Goal: Browse casually: Explore the website without a specific task or goal

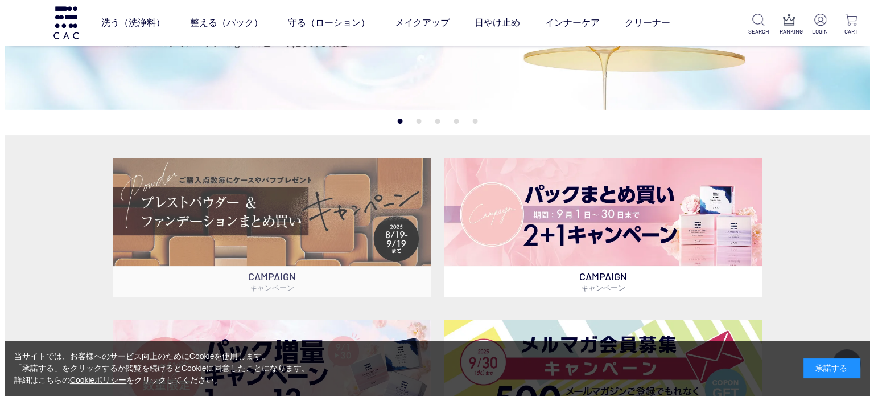
scroll to position [57, 0]
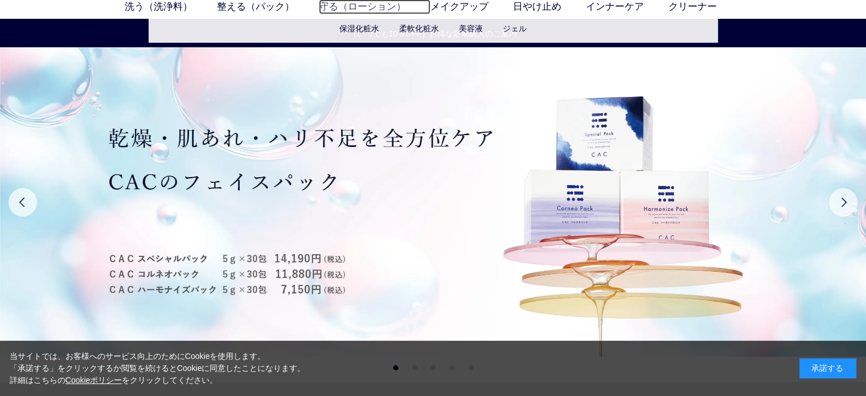
click at [340, 10] on link "守る（ローション）" at bounding box center [375, 6] width 112 height 15
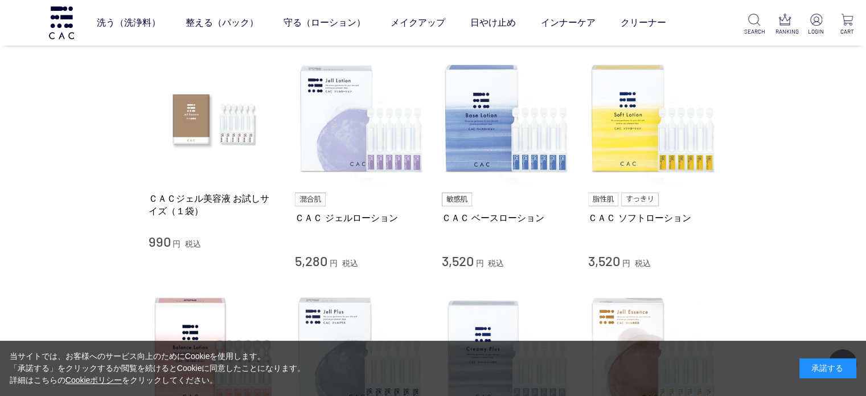
scroll to position [228, 0]
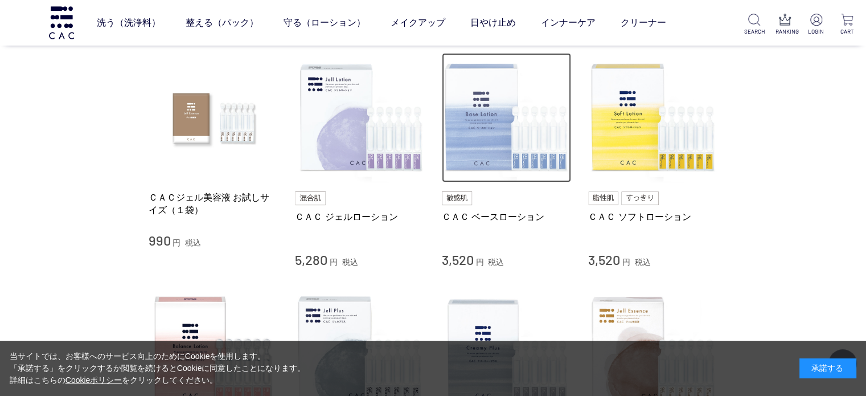
click at [480, 145] on img at bounding box center [507, 118] width 130 height 130
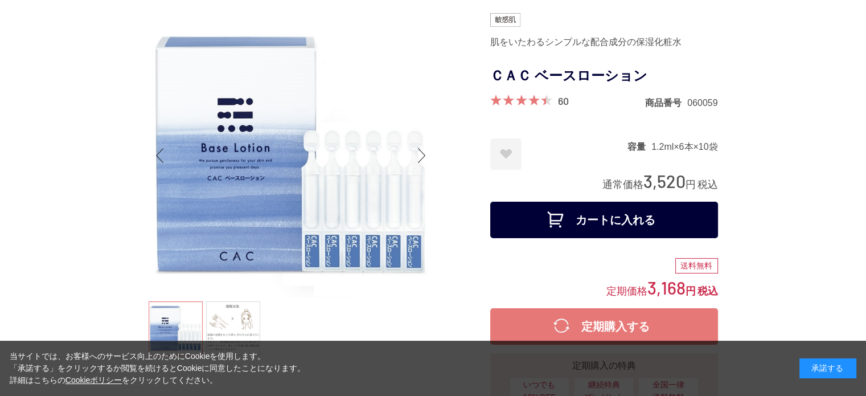
scroll to position [57, 0]
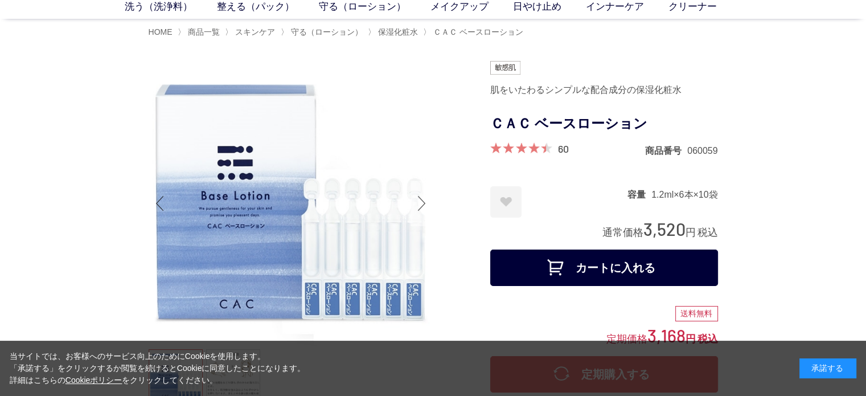
click at [422, 201] on div "Next slide" at bounding box center [421, 203] width 23 height 46
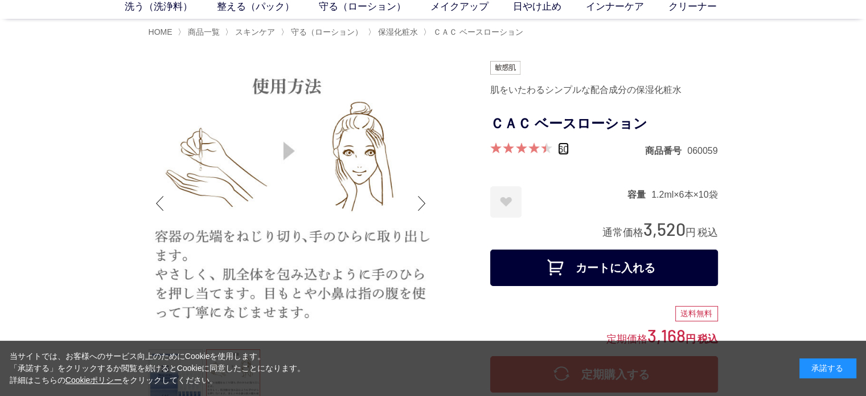
click at [566, 147] on link "60" at bounding box center [563, 148] width 11 height 13
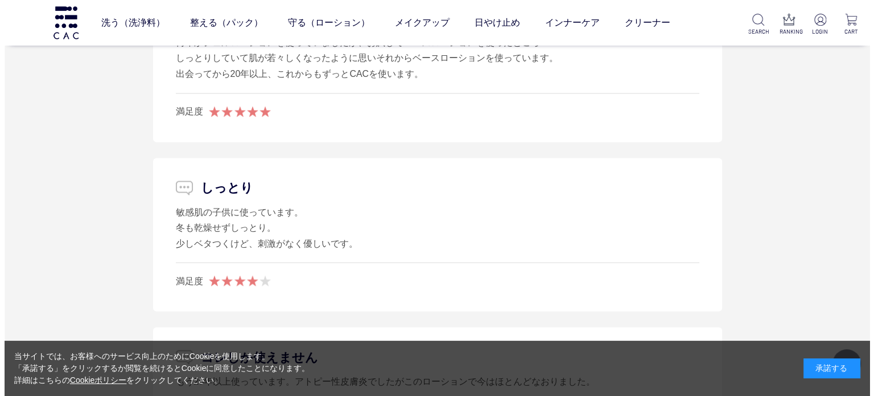
scroll to position [6362, 0]
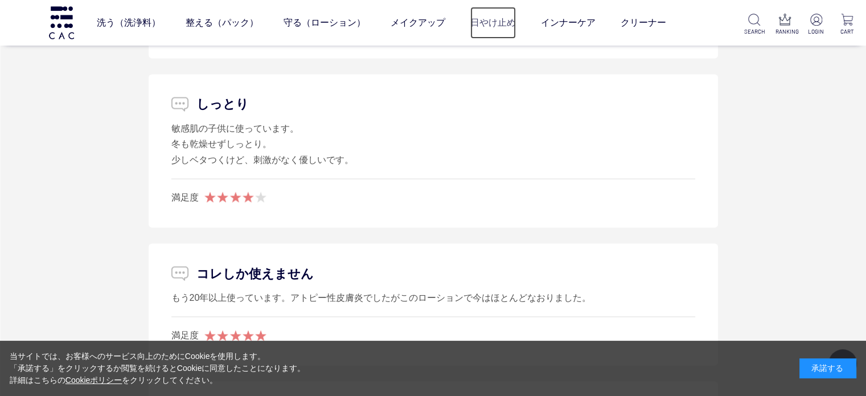
click at [486, 19] on link "日やけ止め" at bounding box center [493, 23] width 46 height 32
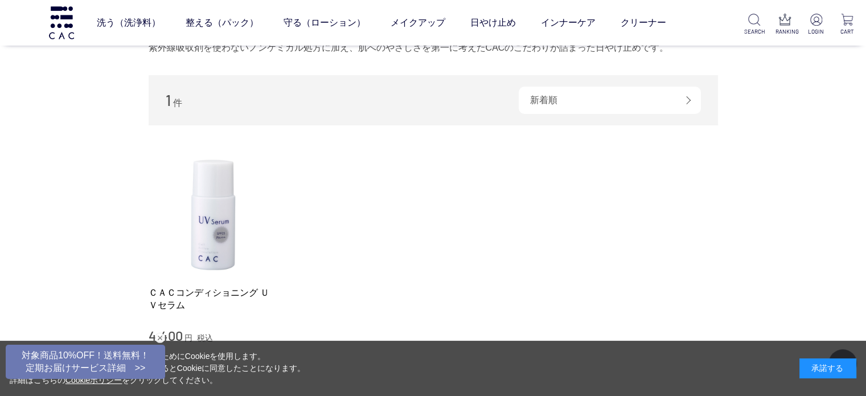
scroll to position [171, 0]
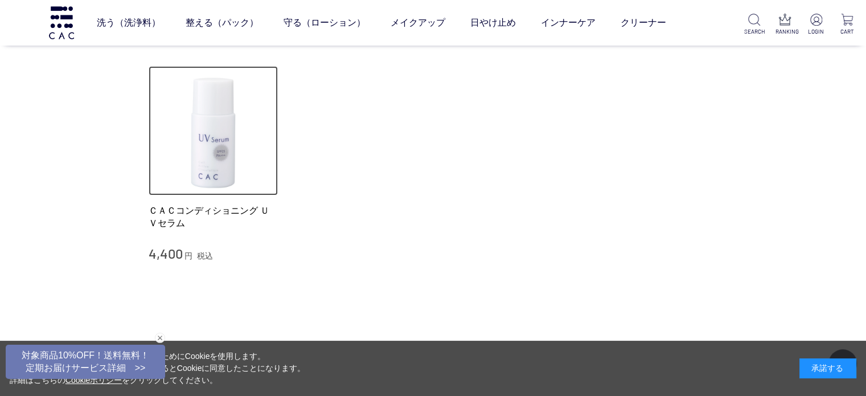
click at [212, 128] on img at bounding box center [214, 131] width 130 height 130
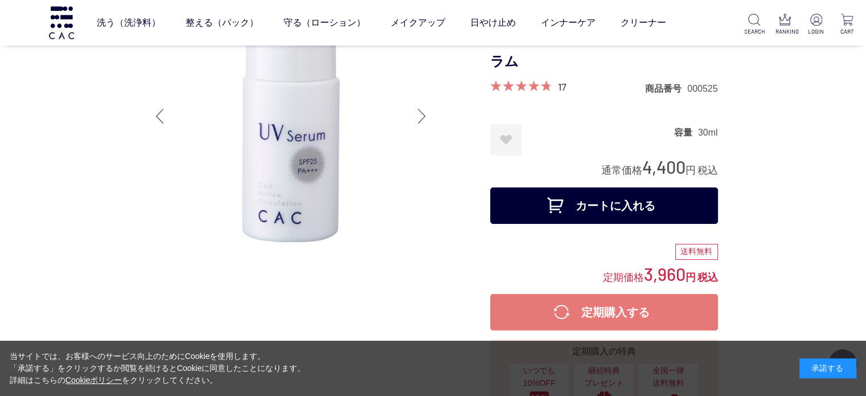
scroll to position [57, 0]
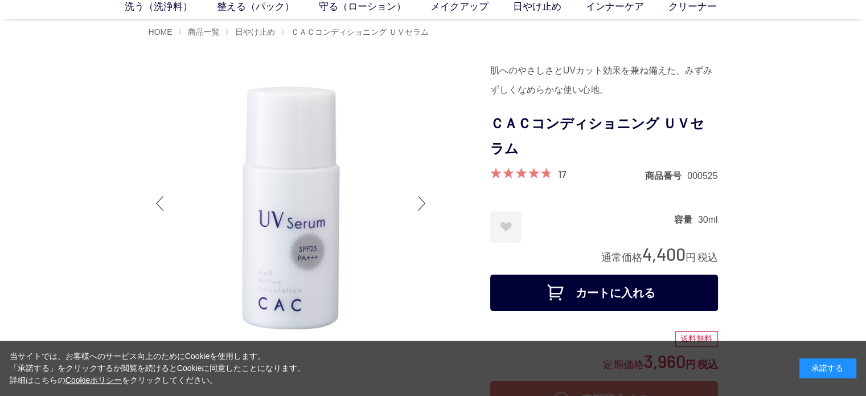
click at [419, 204] on div at bounding box center [421, 203] width 23 height 46
click at [425, 204] on div at bounding box center [421, 203] width 23 height 46
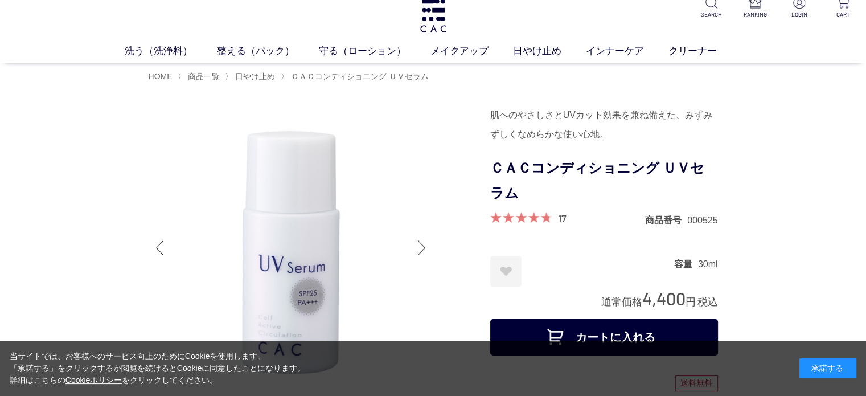
scroll to position [0, 0]
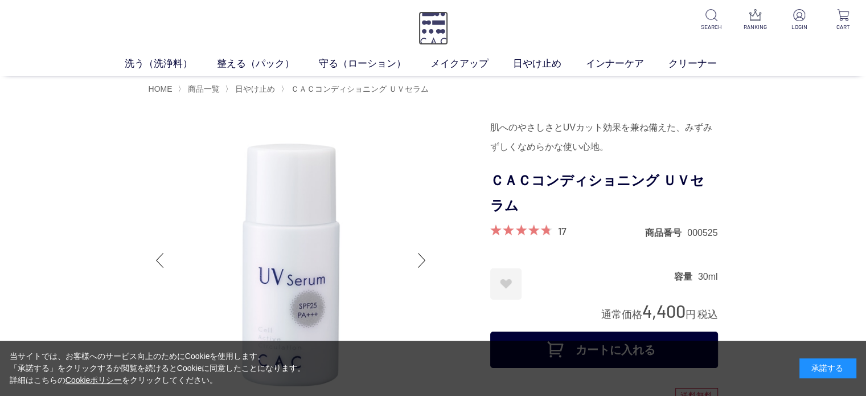
click at [435, 27] on img at bounding box center [433, 28] width 30 height 34
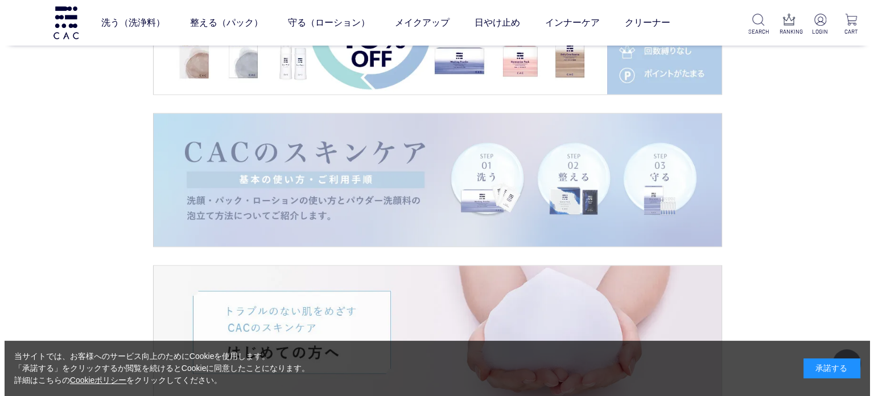
scroll to position [1878, 0]
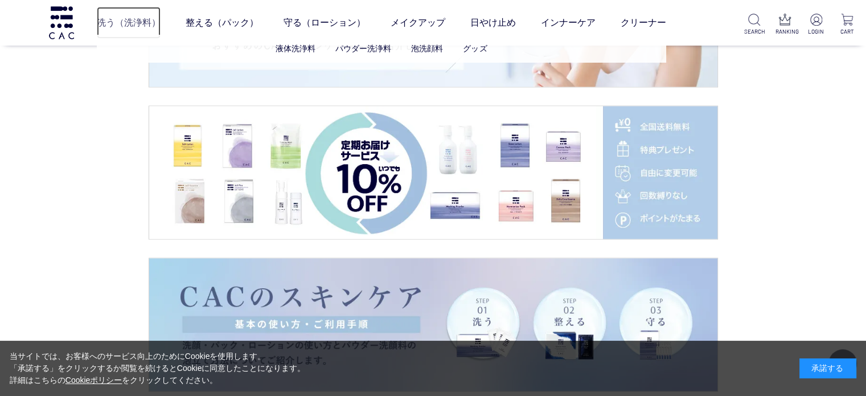
click at [128, 23] on link "洗う（洗浄料）" at bounding box center [129, 23] width 64 height 32
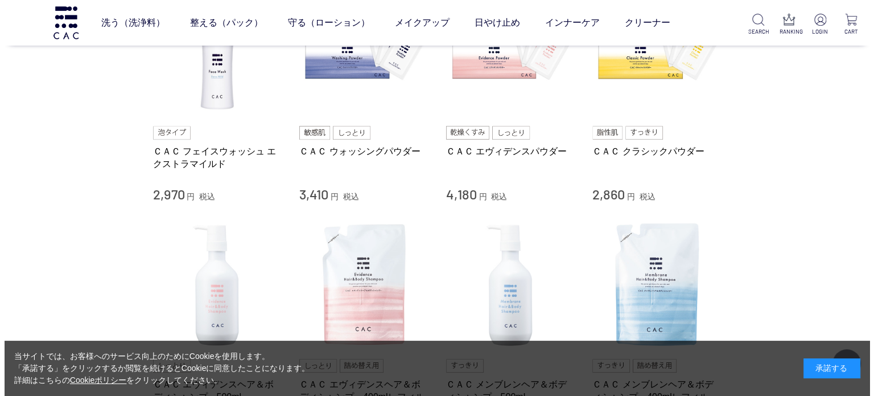
scroll to position [228, 0]
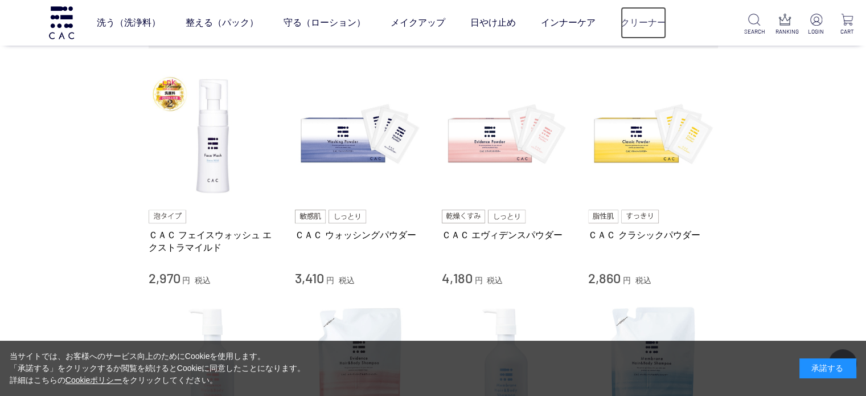
click at [644, 18] on link "クリーナー" at bounding box center [643, 23] width 46 height 32
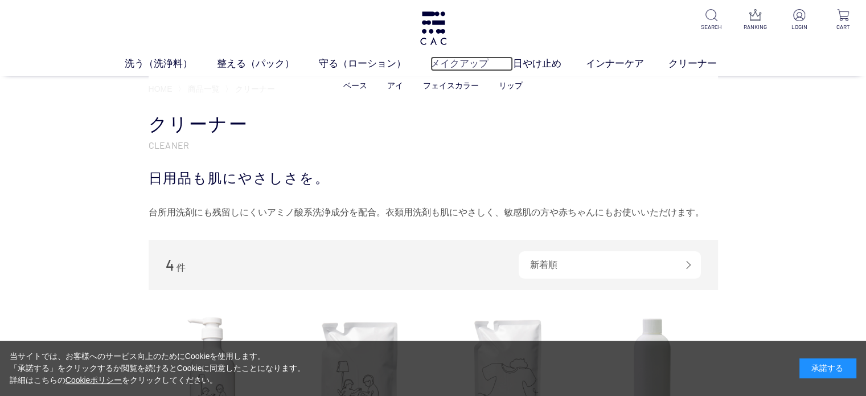
click at [453, 63] on link "メイクアップ" at bounding box center [471, 63] width 83 height 15
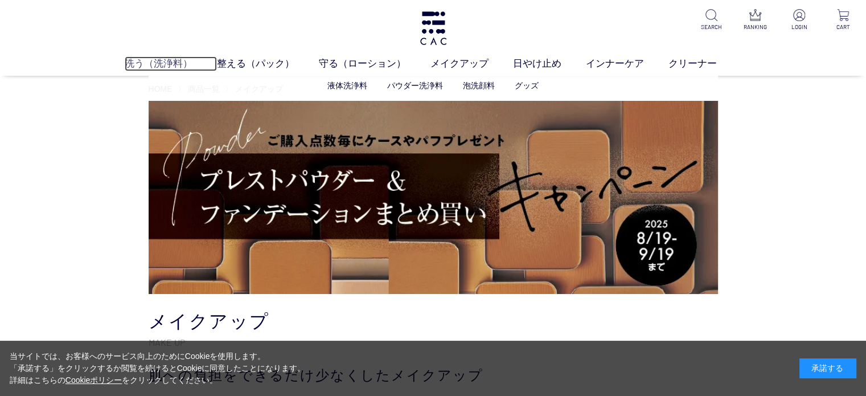
click at [159, 59] on link "洗う（洗浄料）" at bounding box center [171, 63] width 92 height 15
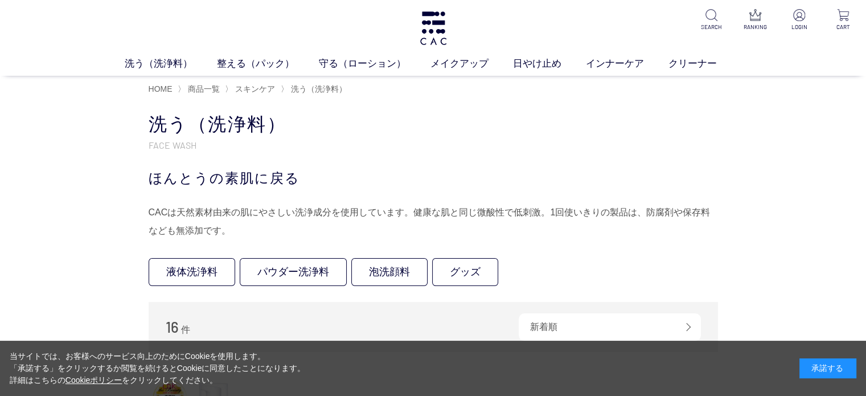
scroll to position [171, 0]
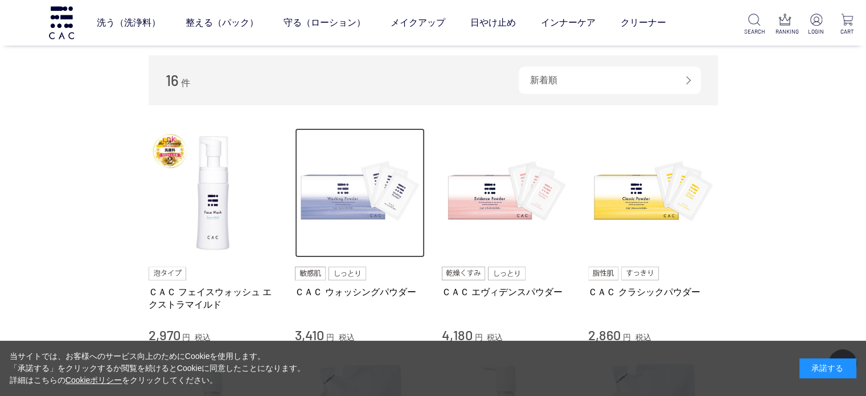
click at [340, 209] on img at bounding box center [360, 193] width 130 height 130
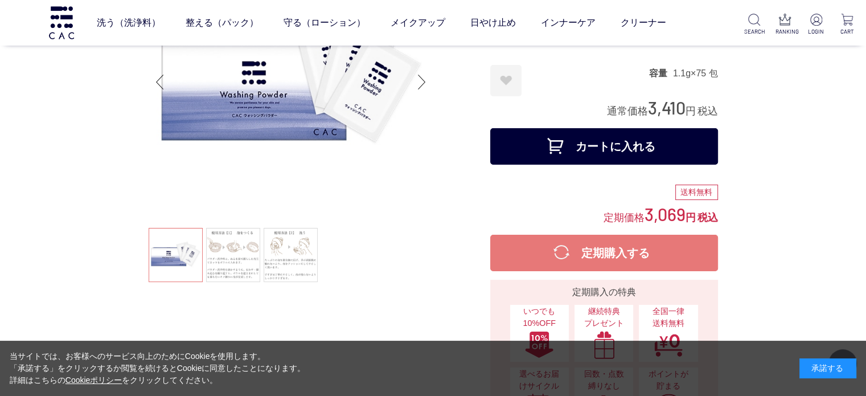
scroll to position [114, 0]
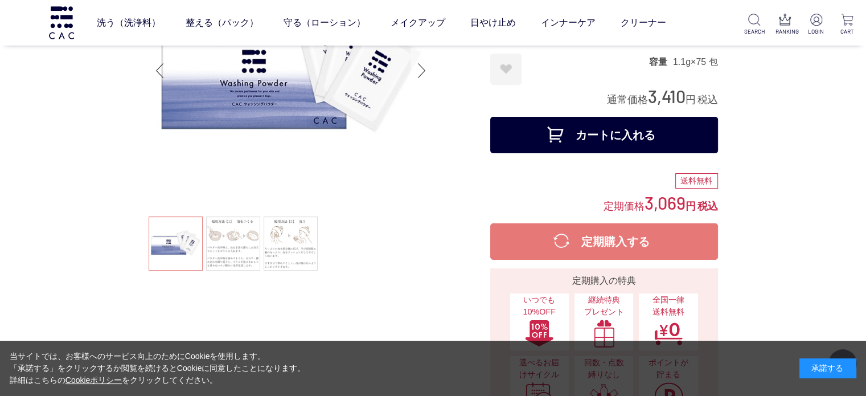
click at [419, 77] on div "Next slide" at bounding box center [421, 71] width 23 height 46
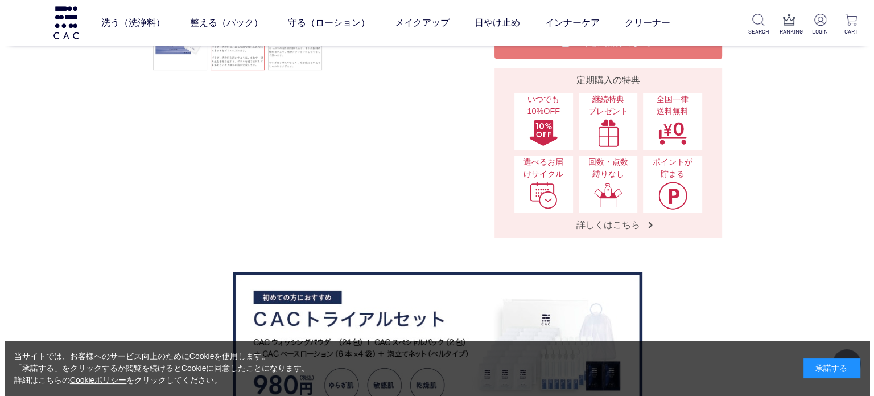
scroll to position [0, 0]
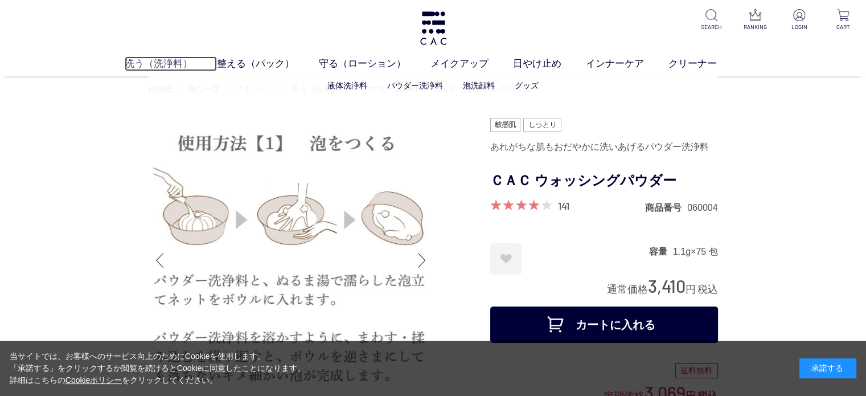
click at [155, 65] on link "洗う（洗浄料）" at bounding box center [171, 63] width 92 height 15
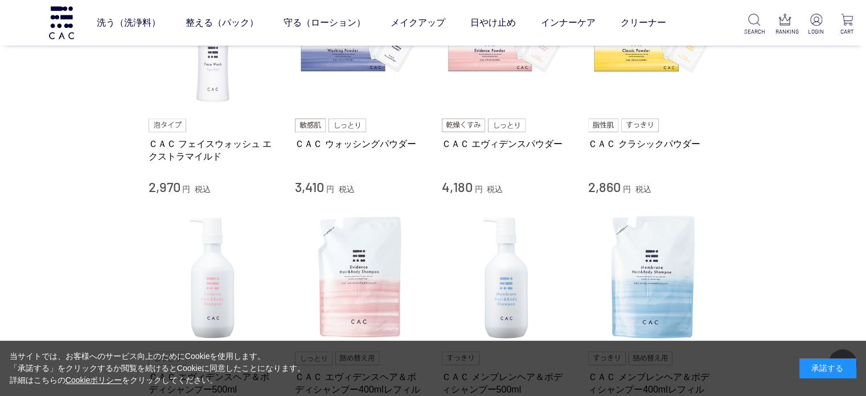
scroll to position [228, 0]
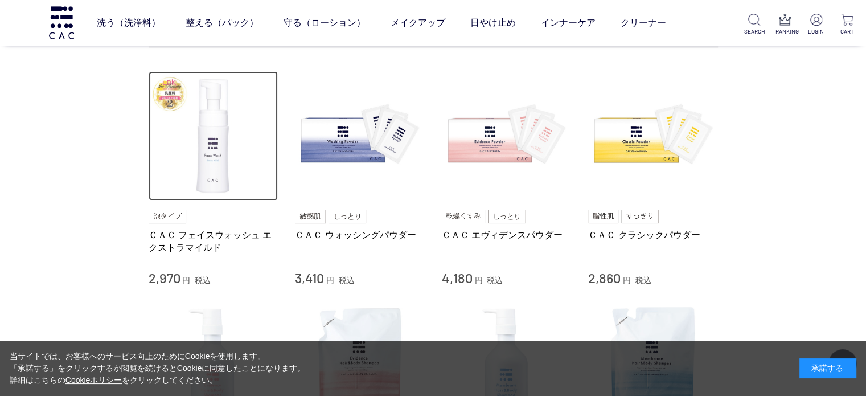
click at [215, 174] on img at bounding box center [214, 136] width 130 height 130
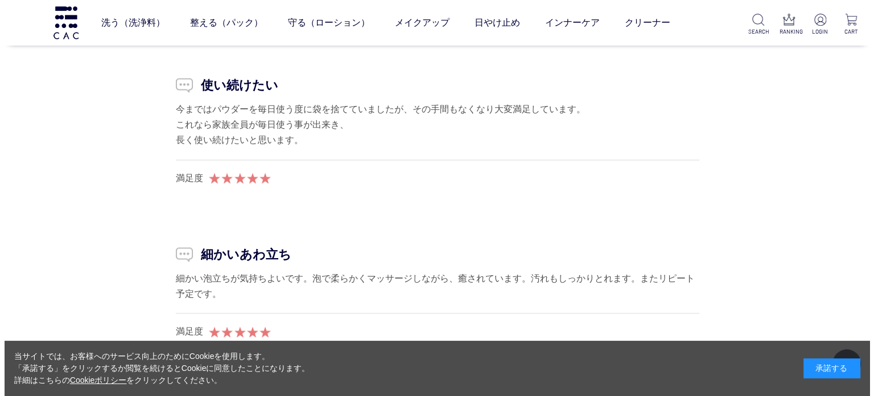
scroll to position [10246, 0]
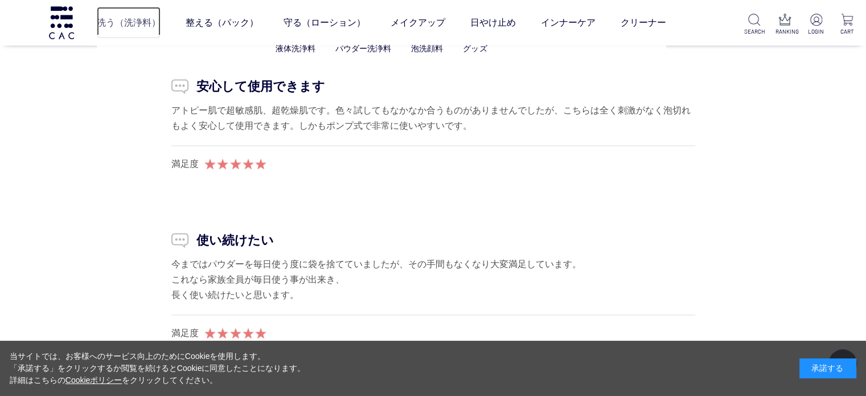
click at [135, 23] on link "洗う（洗浄料）" at bounding box center [129, 23] width 64 height 32
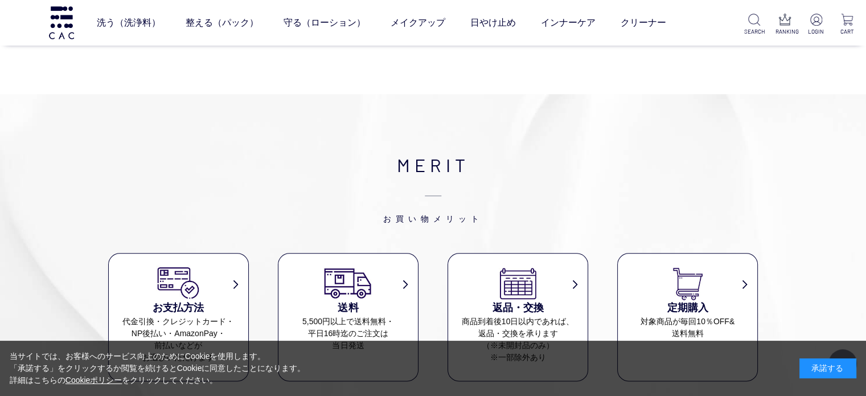
scroll to position [1309, 0]
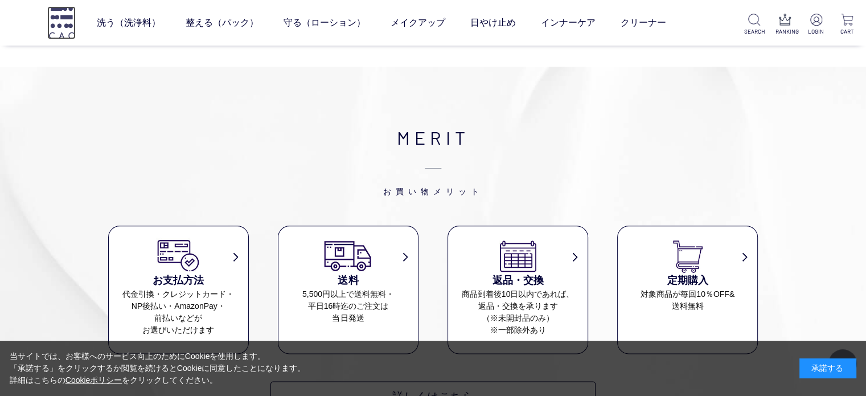
click at [75, 17] on img at bounding box center [61, 22] width 28 height 32
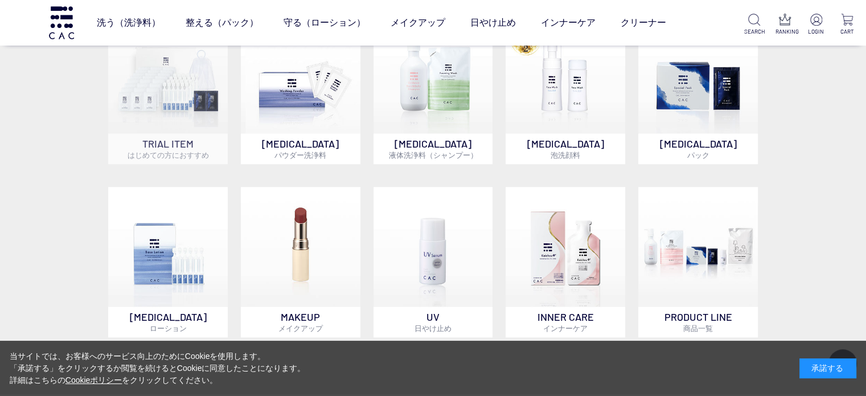
scroll to position [911, 0]
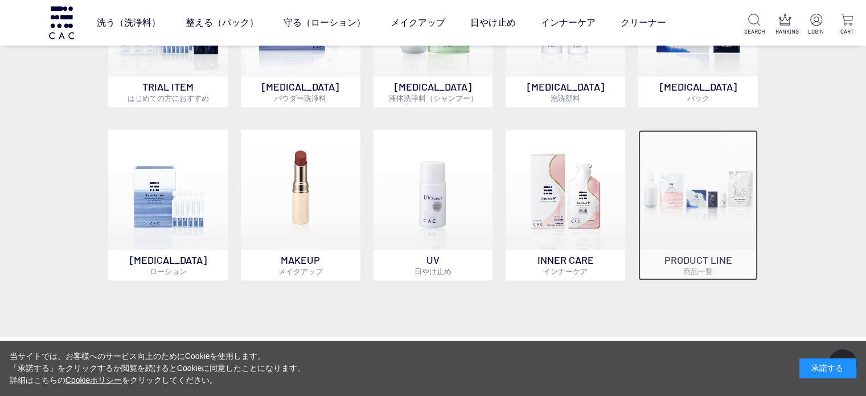
click at [708, 238] on img at bounding box center [698, 190] width 120 height 120
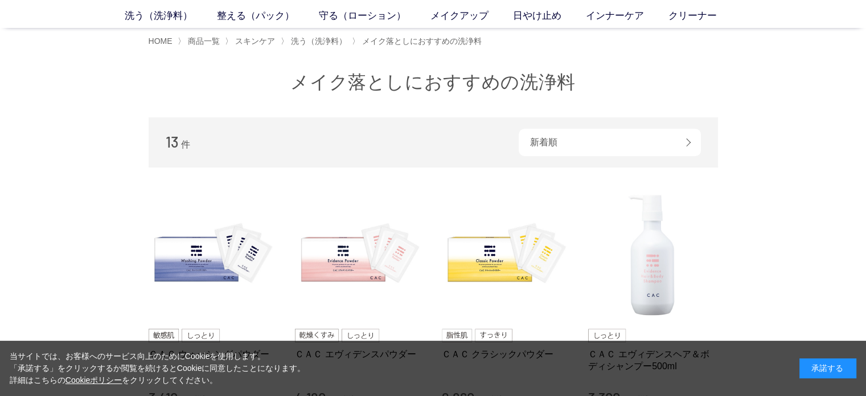
scroll to position [114, 0]
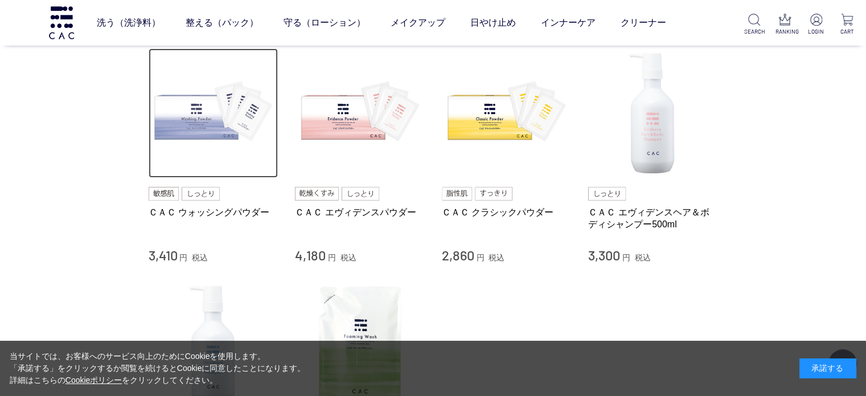
click at [203, 113] on img at bounding box center [214, 113] width 130 height 130
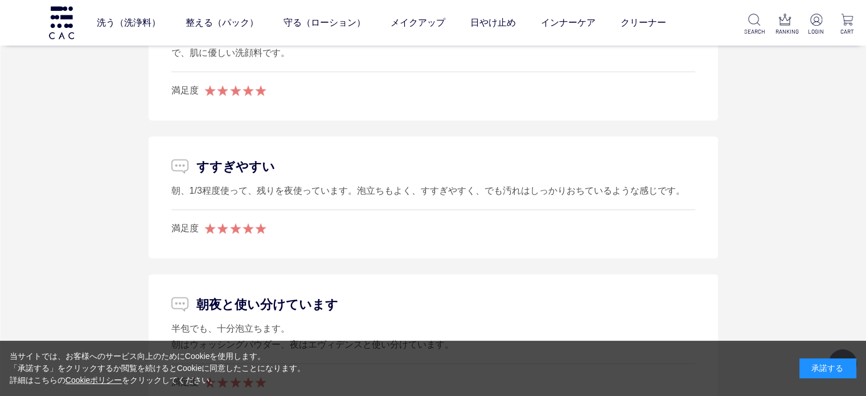
scroll to position [6660, 0]
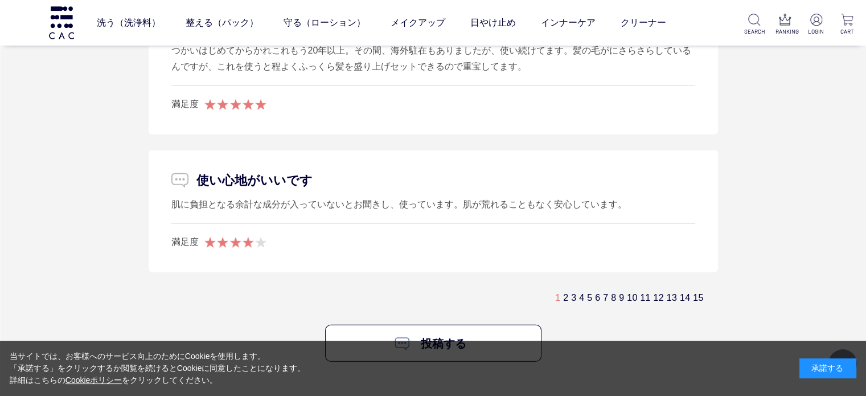
scroll to position [7286, 0]
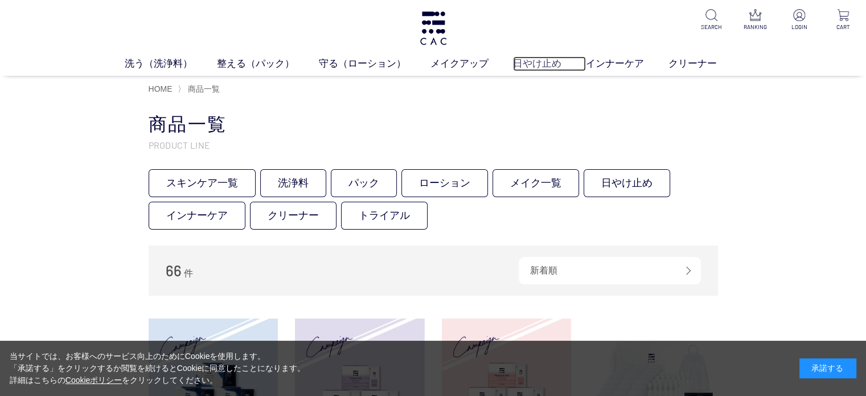
click at [534, 65] on link "日やけ止め" at bounding box center [549, 63] width 73 height 15
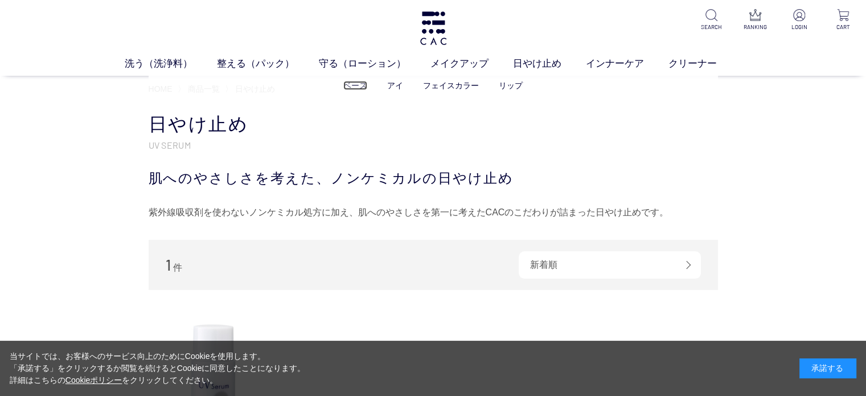
click at [346, 83] on link "ベース" at bounding box center [355, 85] width 24 height 9
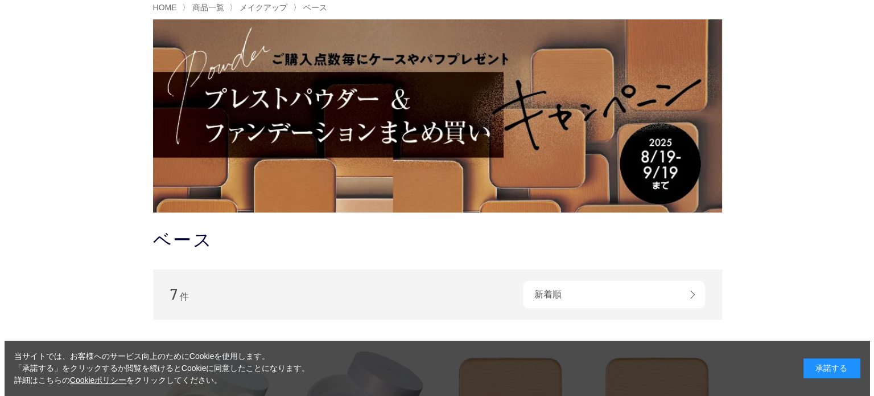
scroll to position [57, 0]
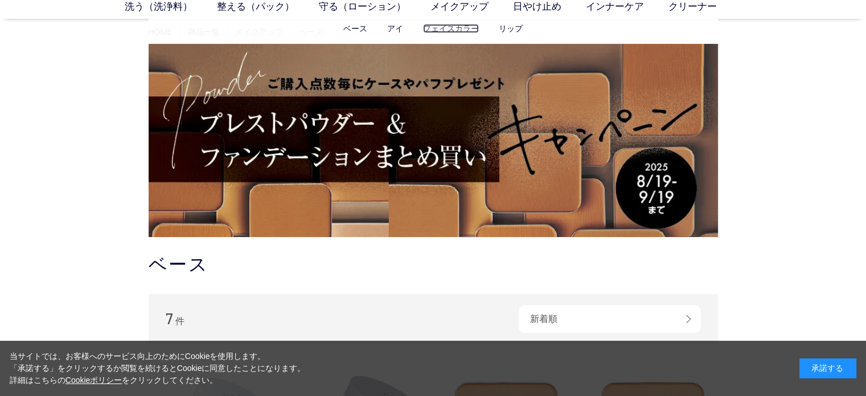
click at [464, 29] on link "フェイスカラー" at bounding box center [451, 28] width 56 height 9
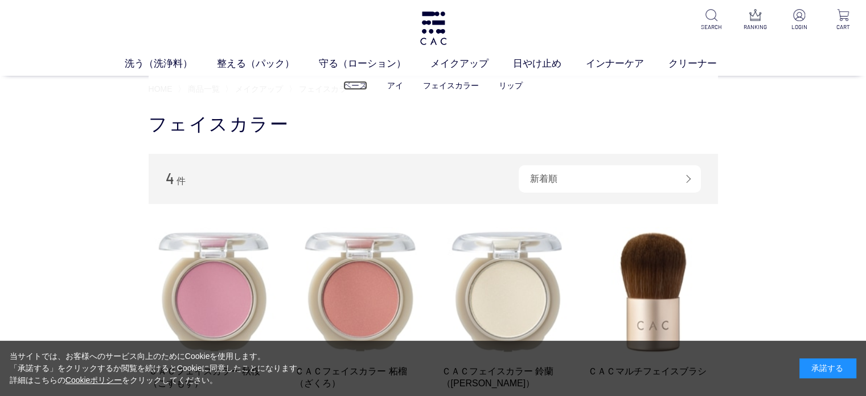
click at [353, 88] on link "ベース" at bounding box center [355, 85] width 24 height 9
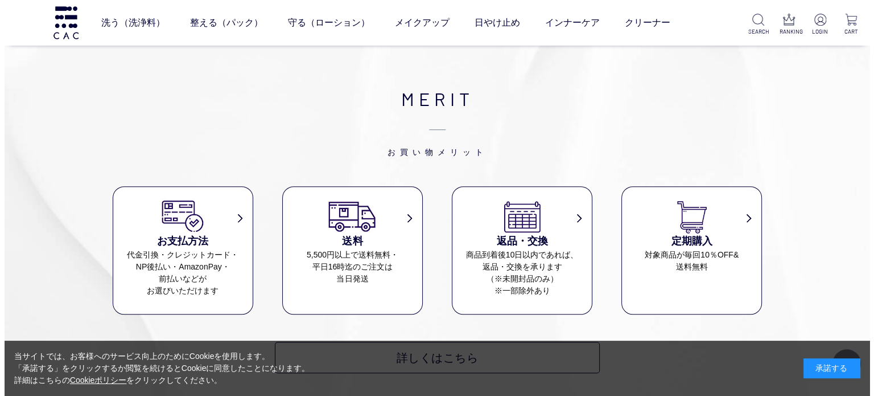
scroll to position [1025, 0]
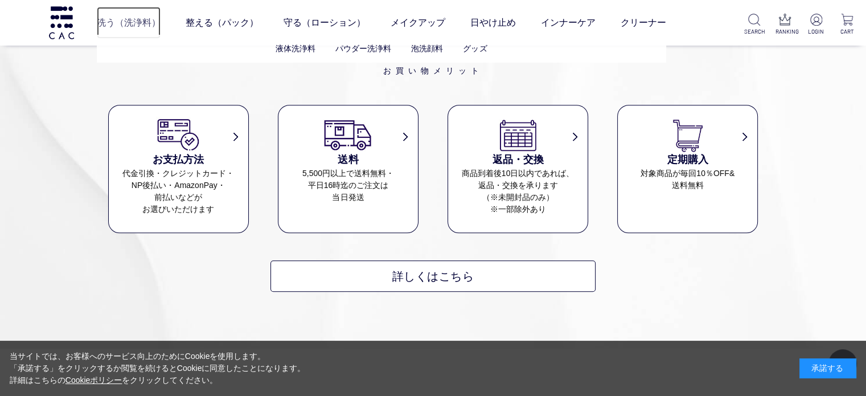
click at [113, 20] on link "洗う（洗浄料）" at bounding box center [129, 23] width 64 height 32
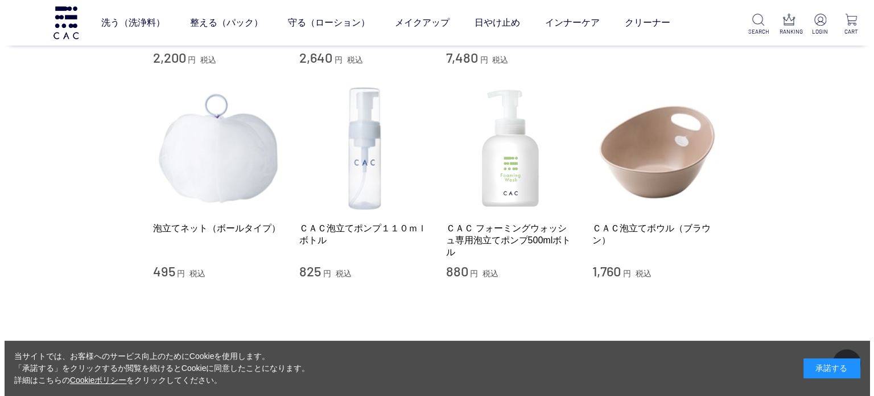
scroll to position [911, 0]
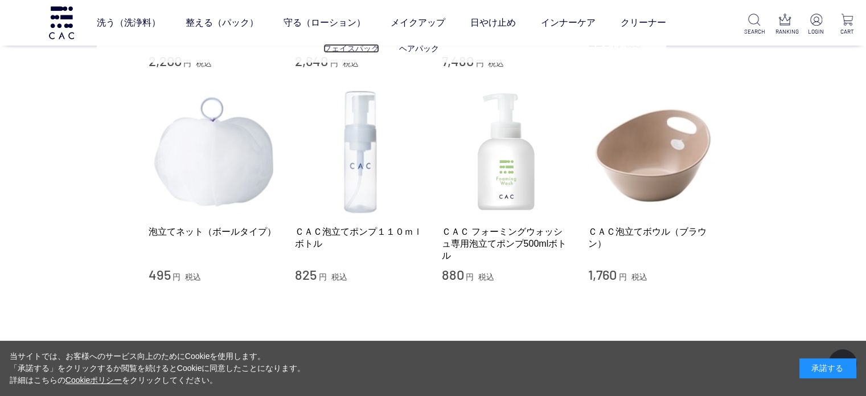
click at [353, 46] on link "フェイスパック" at bounding box center [351, 48] width 56 height 9
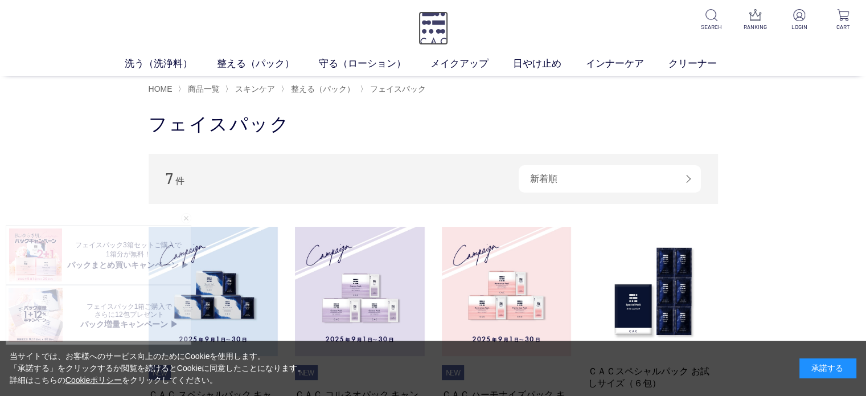
click at [423, 24] on img at bounding box center [433, 28] width 30 height 34
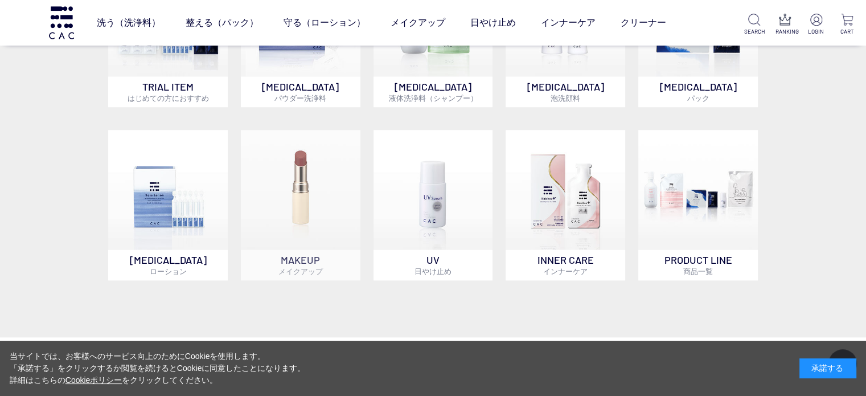
scroll to position [854, 0]
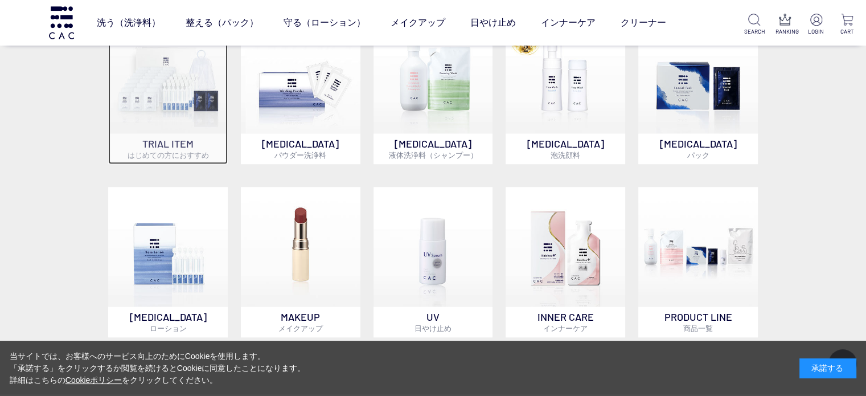
click at [146, 116] on img at bounding box center [168, 74] width 120 height 120
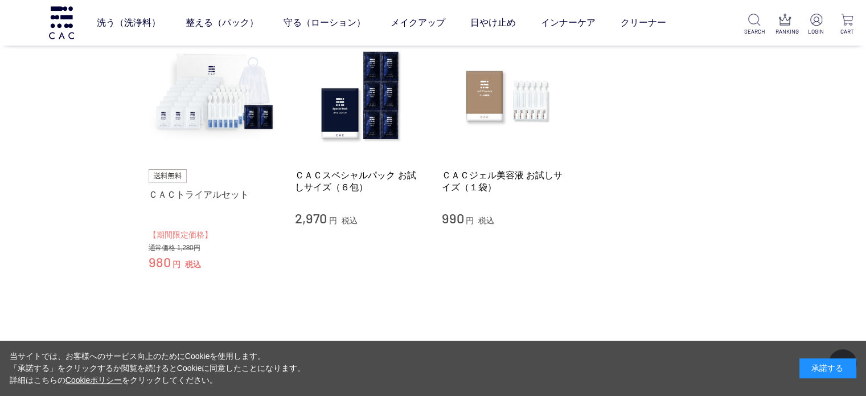
scroll to position [114, 0]
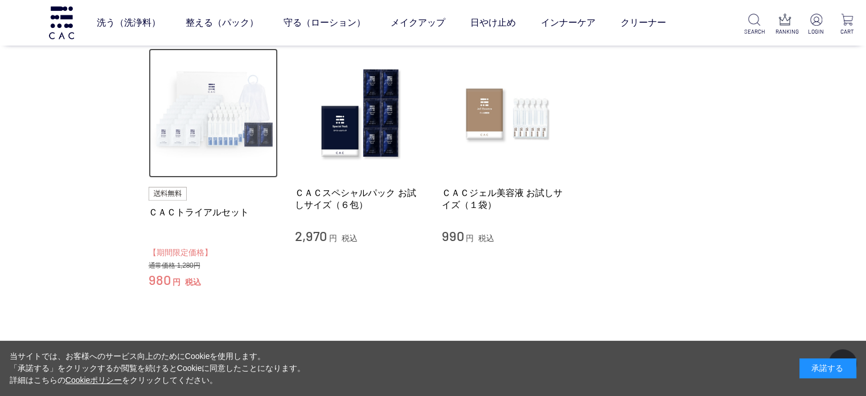
click at [217, 128] on img at bounding box center [214, 113] width 130 height 130
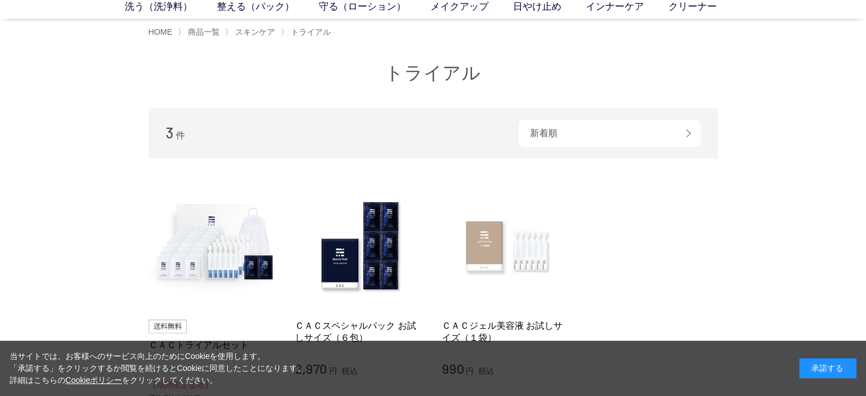
scroll to position [0, 0]
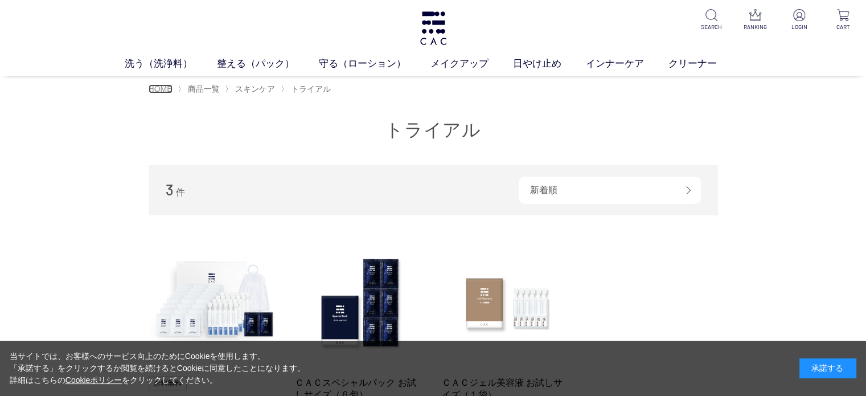
click at [157, 87] on span "HOME" at bounding box center [161, 88] width 24 height 9
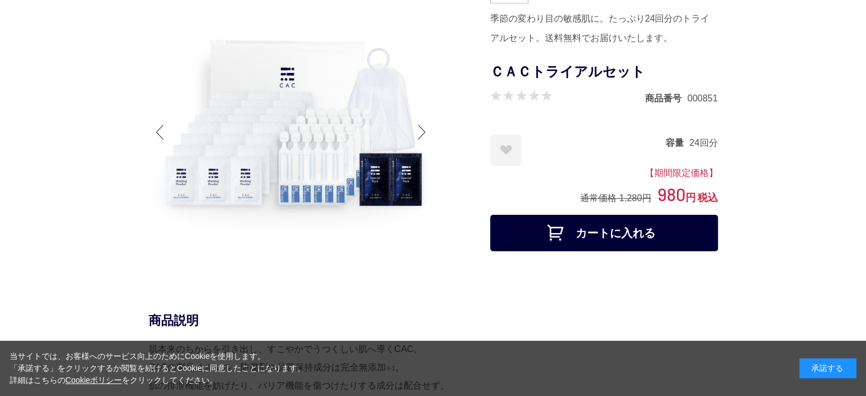
scroll to position [57, 0]
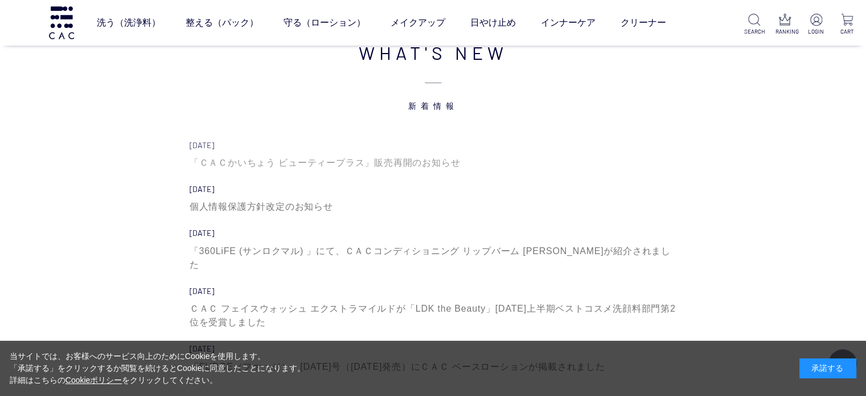
scroll to position [3757, 0]
